Goal: Find contact information: Find contact information

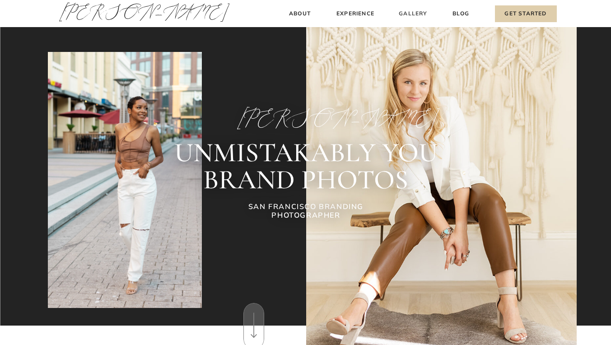
click at [415, 17] on h3 "Gallery" at bounding box center [413, 13] width 30 height 9
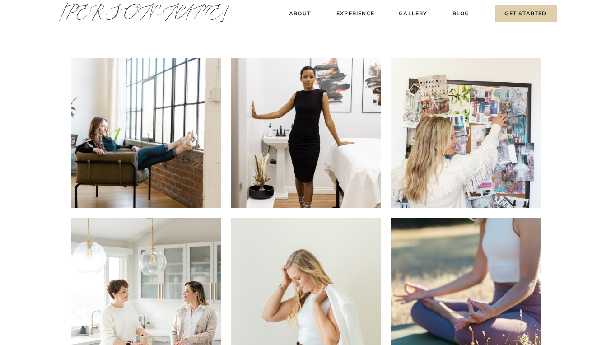
click at [301, 12] on h3 "About" at bounding box center [300, 13] width 27 height 9
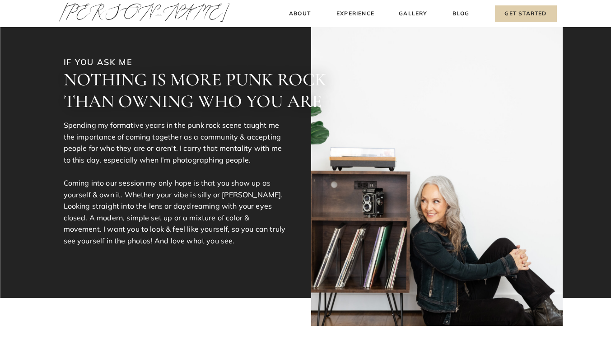
click at [309, 5] on div at bounding box center [305, 149] width 611 height 298
click at [304, 9] on h3 "About" at bounding box center [300, 13] width 27 height 9
click at [300, 12] on h3 "About" at bounding box center [300, 13] width 27 height 9
drag, startPoint x: 295, startPoint y: 23, endPoint x: 295, endPoint y: 18, distance: 5.4
click at [295, 23] on div at bounding box center [305, 149] width 611 height 298
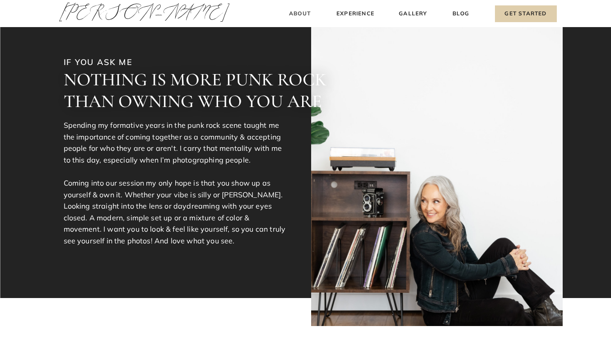
click at [295, 18] on h3 "About" at bounding box center [300, 13] width 27 height 9
click at [292, 22] on div at bounding box center [305, 149] width 611 height 298
click at [357, 14] on h3 "Experience" at bounding box center [356, 13] width 40 height 9
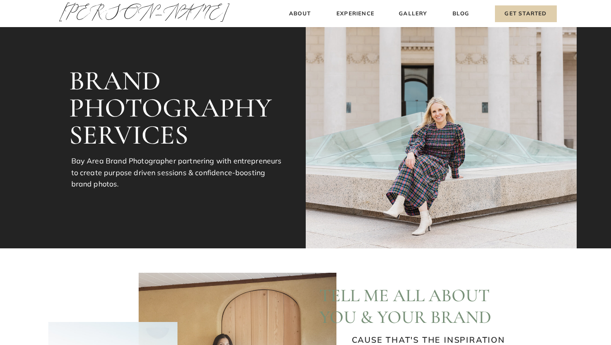
click at [414, 14] on h3 "Gallery" at bounding box center [413, 13] width 30 height 9
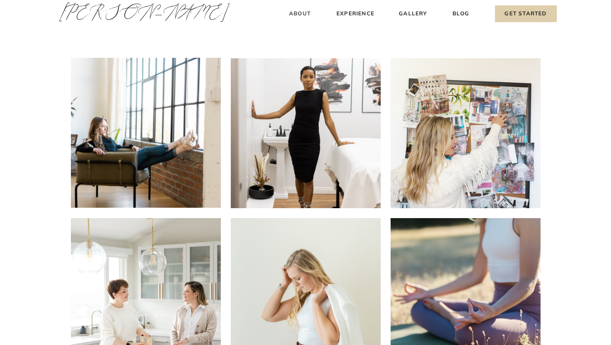
click at [298, 11] on h3 "About" at bounding box center [300, 13] width 27 height 9
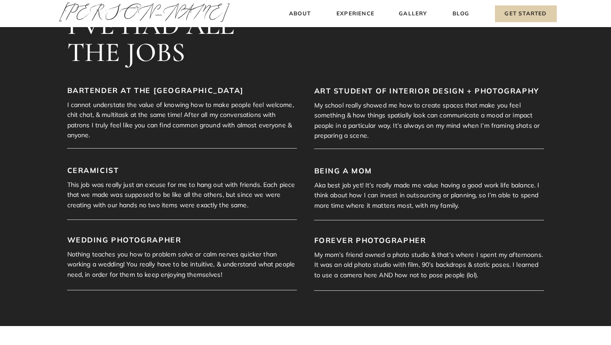
scroll to position [640, 0]
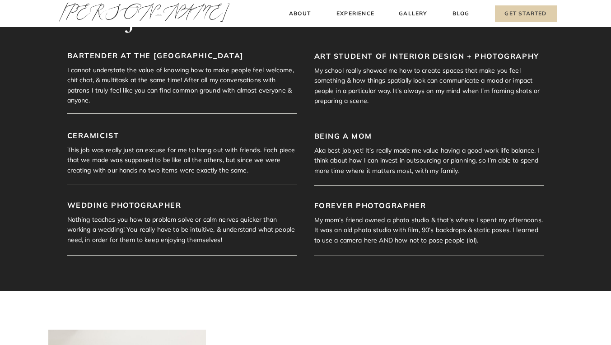
click at [527, 14] on h3 "Get Started" at bounding box center [526, 13] width 62 height 17
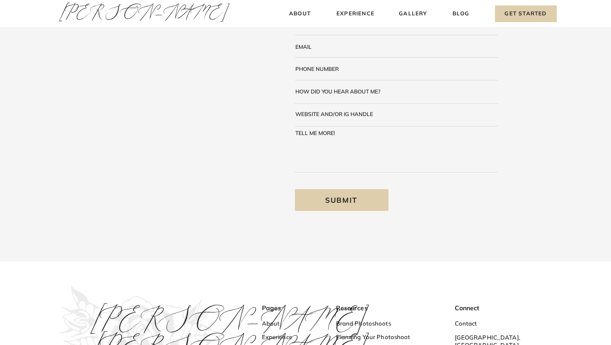
scroll to position [240, 0]
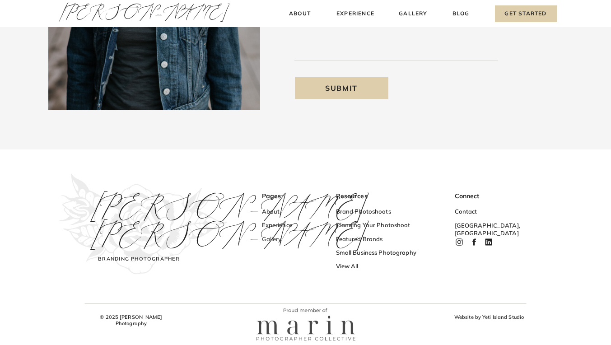
click at [271, 239] on h3 "Gallery" at bounding box center [289, 239] width 54 height 9
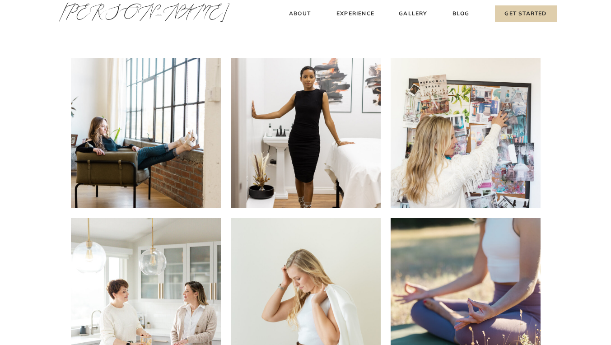
click at [300, 9] on h3 "About" at bounding box center [300, 13] width 27 height 9
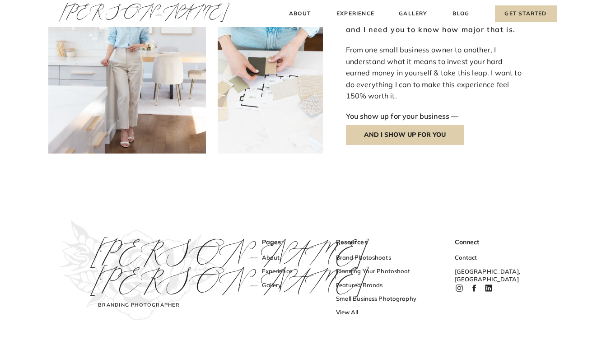
scroll to position [1096, 0]
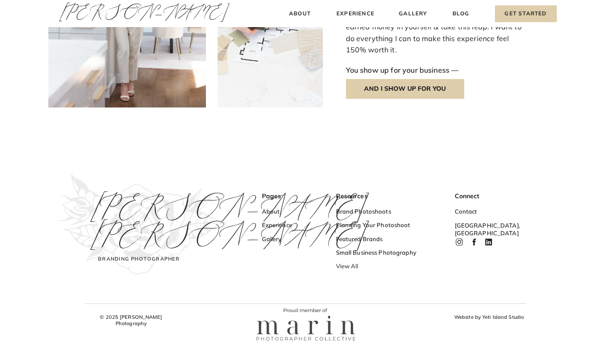
click at [347, 266] on h3 "View All" at bounding box center [380, 266] width 88 height 9
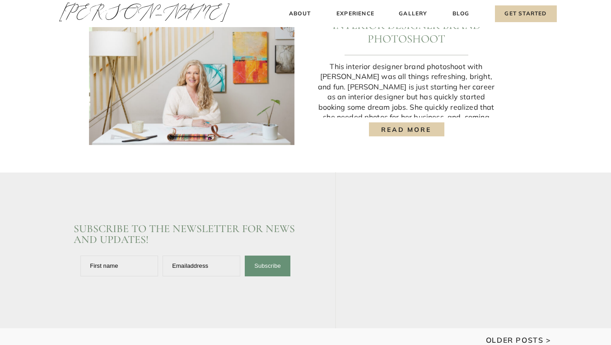
scroll to position [1361, 0]
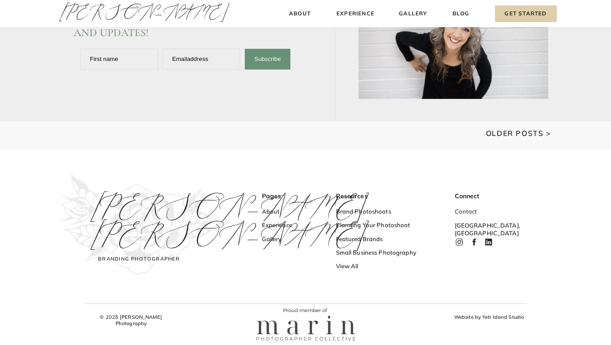
click at [465, 212] on h3 "Contact" at bounding box center [482, 212] width 54 height 9
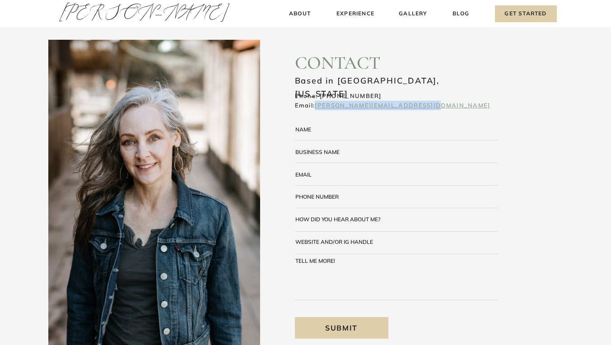
drag, startPoint x: 455, startPoint y: 106, endPoint x: 317, endPoint y: 107, distance: 138.2
click at [317, 107] on h3 "Phone: [PHONE_NUMBER] Email: [PERSON_NAME][EMAIL_ADDRESS][DOMAIN_NAME]" at bounding box center [406, 100] width 222 height 19
copy link "[PERSON_NAME][EMAIL_ADDRESS][DOMAIN_NAME]"
click at [454, 122] on div "Blog About Experience Gallery Get Started [PERSON_NAME] [PERSON_NAME] About Exp…" at bounding box center [305, 292] width 611 height 585
